Goal: Task Accomplishment & Management: Use online tool/utility

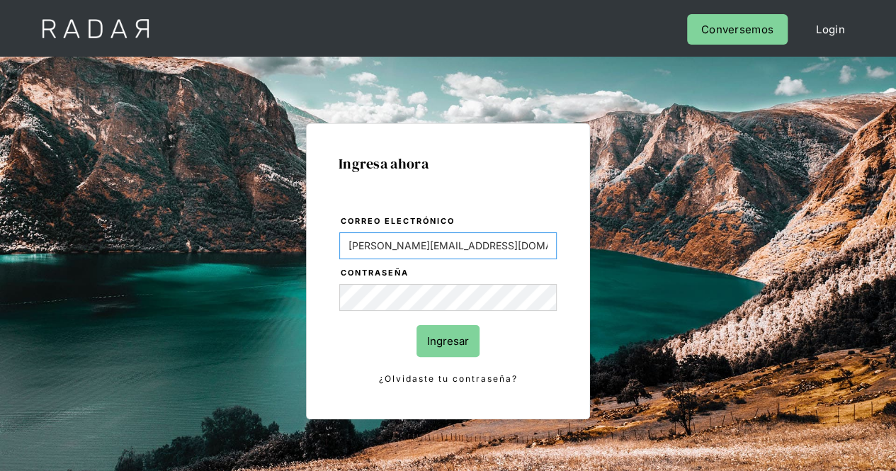
drag, startPoint x: 467, startPoint y: 246, endPoint x: 159, endPoint y: 245, distance: 307.5
click at [161, 245] on div "Ingresa ahora Correo electrónico Evans@prontopaga.com Contraseña Ingresar ¿Olvi…" at bounding box center [448, 319] width 666 height 441
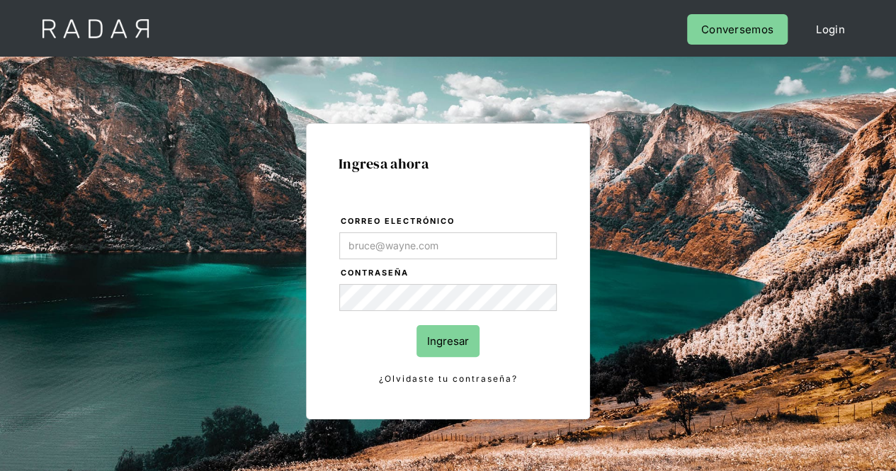
click at [736, 301] on div "Ingresa ahora Correo electrónico Contraseña Ingresar ¿Olvidaste tu contraseña? …" at bounding box center [448, 319] width 666 height 441
click at [299, 290] on div "Ingresa ahora Correo electrónico Contraseña Ingresar ¿Olvidaste tu contraseña? …" at bounding box center [448, 319] width 666 height 441
type input "[PERSON_NAME][EMAIL_ADDRESS][PERSON_NAME][DOMAIN_NAME]"
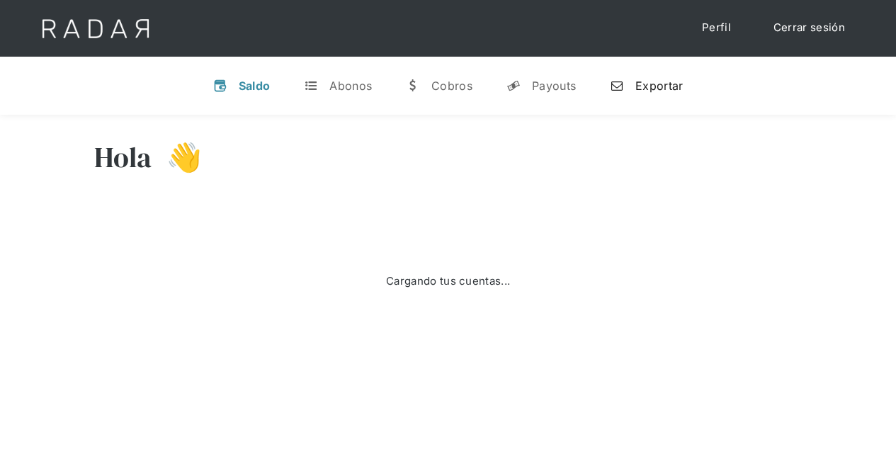
click at [653, 89] on div "Exportar" at bounding box center [659, 86] width 47 height 14
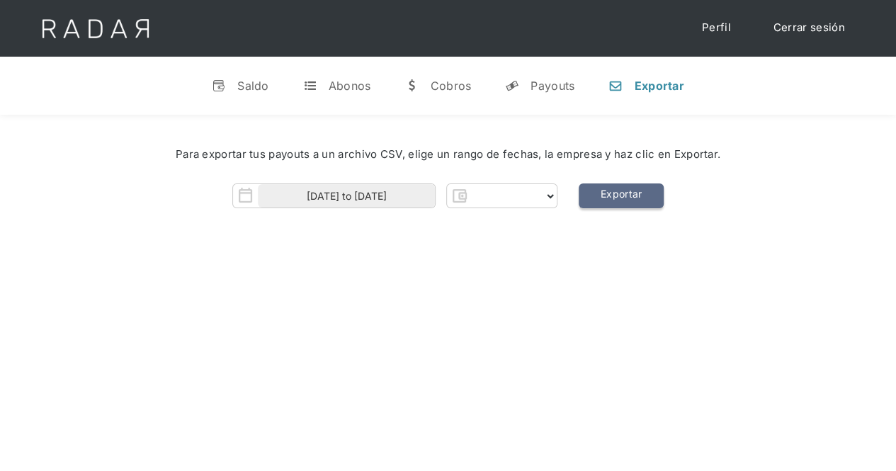
select select "prontopaga"
click at [616, 196] on link "Exportar" at bounding box center [627, 196] width 85 height 25
click at [786, 33] on link "Cerrar sesión" at bounding box center [810, 28] width 100 height 28
